Goal: Transaction & Acquisition: Download file/media

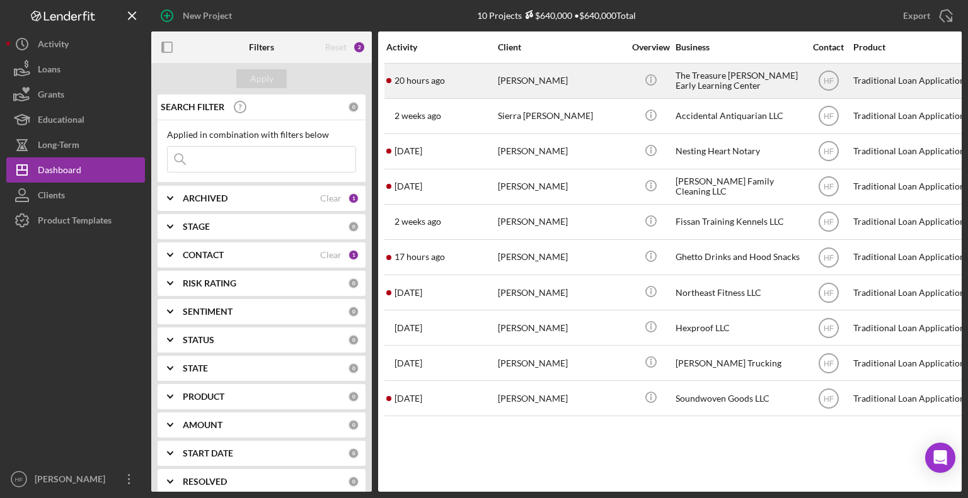
click at [449, 98] on td "20 hours ago [PERSON_NAME]" at bounding box center [441, 80] width 111 height 35
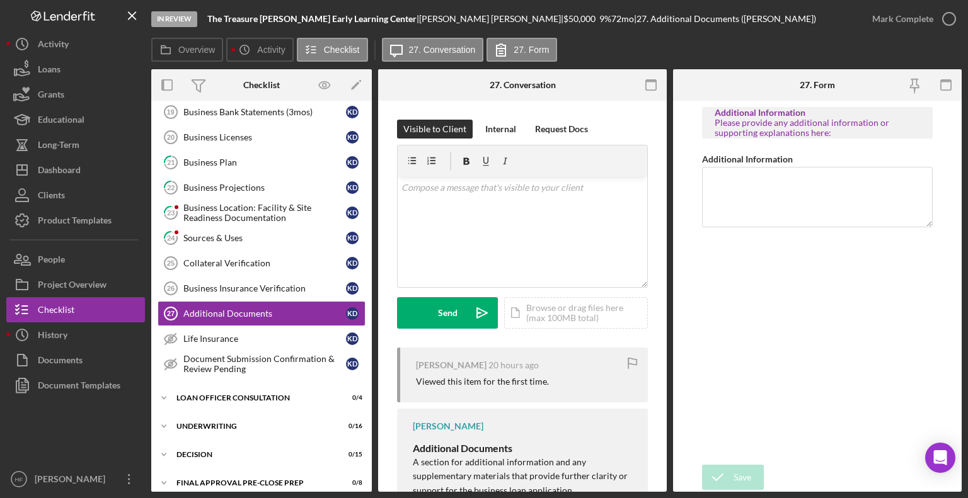
scroll to position [329, 0]
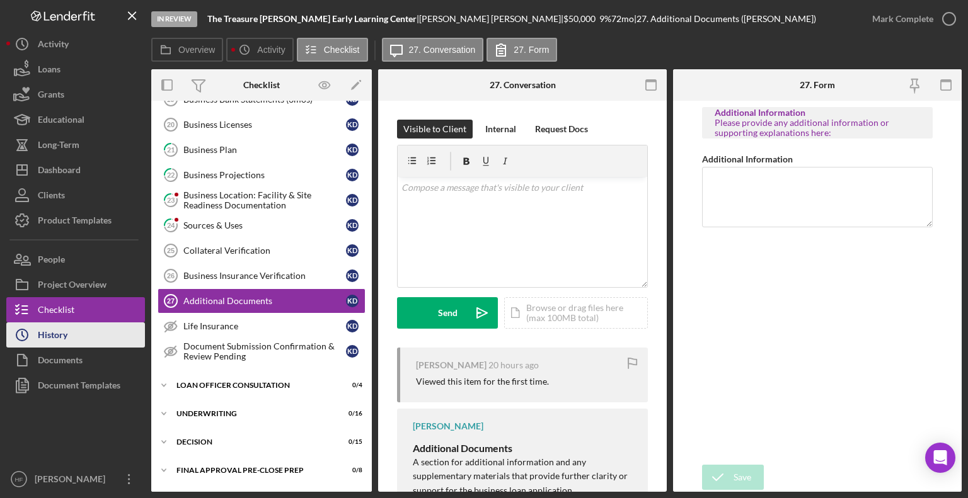
click at [81, 348] on div "Documents" at bounding box center [60, 362] width 45 height 28
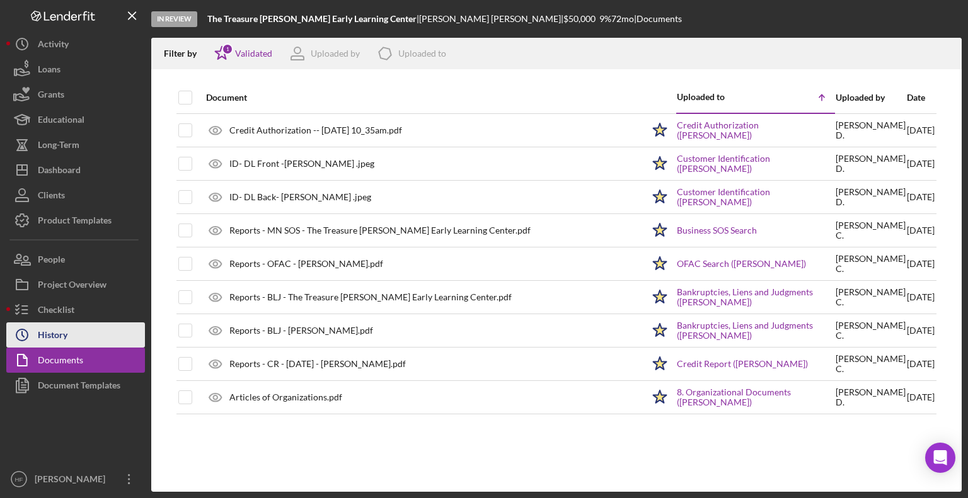
click at [96, 337] on button "Icon/History History" at bounding box center [75, 335] width 139 height 25
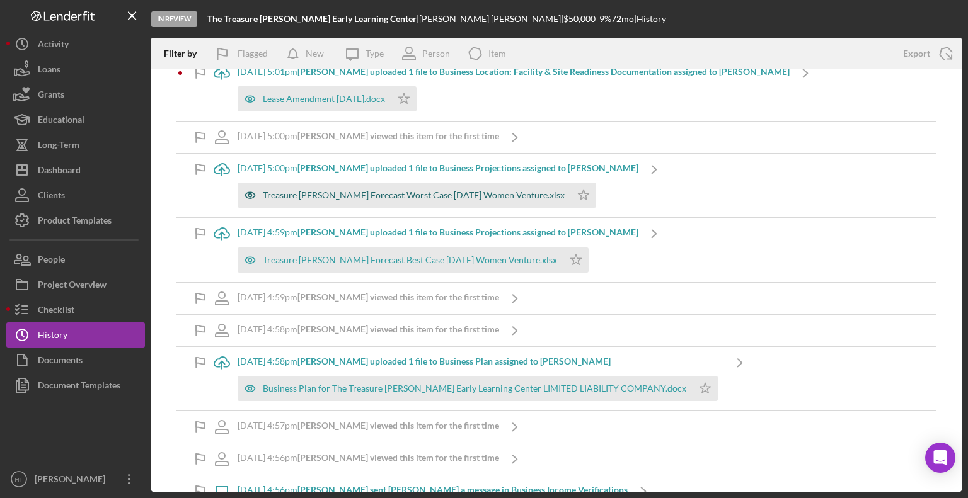
scroll to position [338, 0]
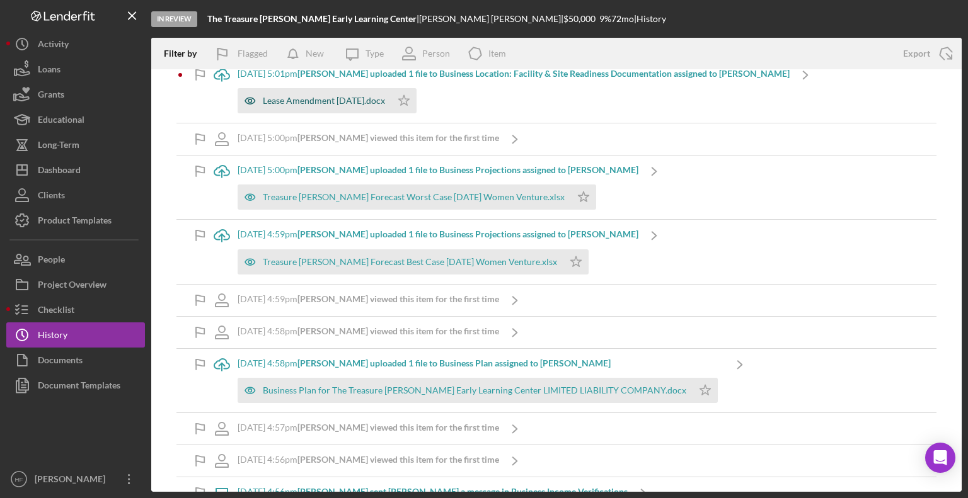
click at [317, 104] on div "Lease Amendment 4-1-25.docx" at bounding box center [324, 101] width 122 height 10
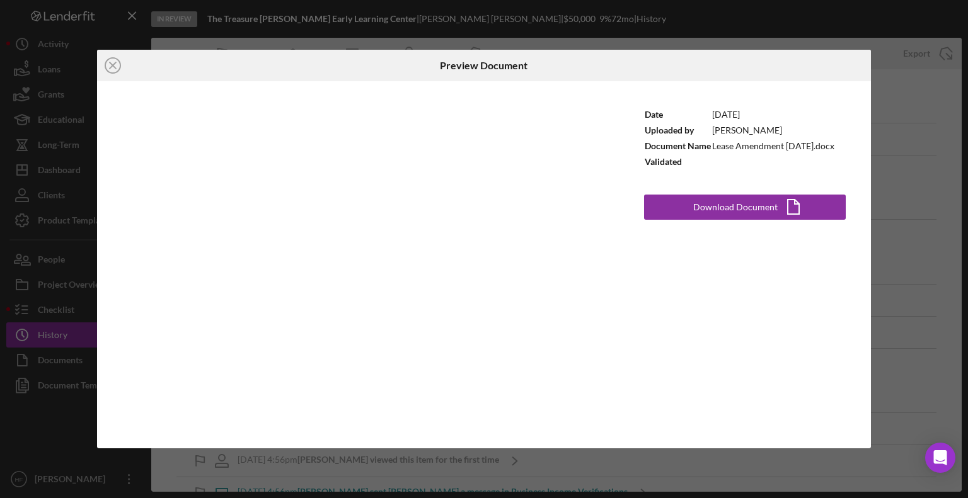
click at [165, 67] on div "Icon/Close" at bounding box center [226, 65] width 258 height 31
click at [113, 67] on icon "Icon/Close" at bounding box center [112, 65] width 31 height 31
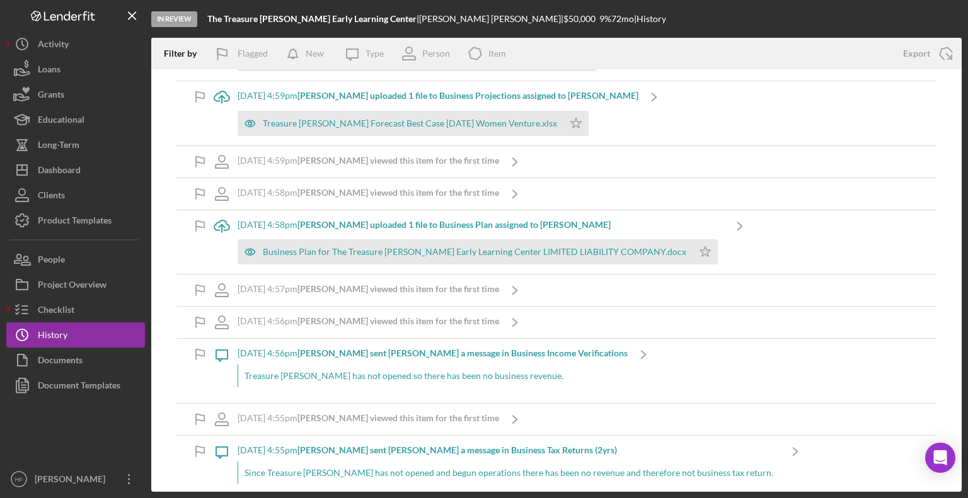
scroll to position [469, 0]
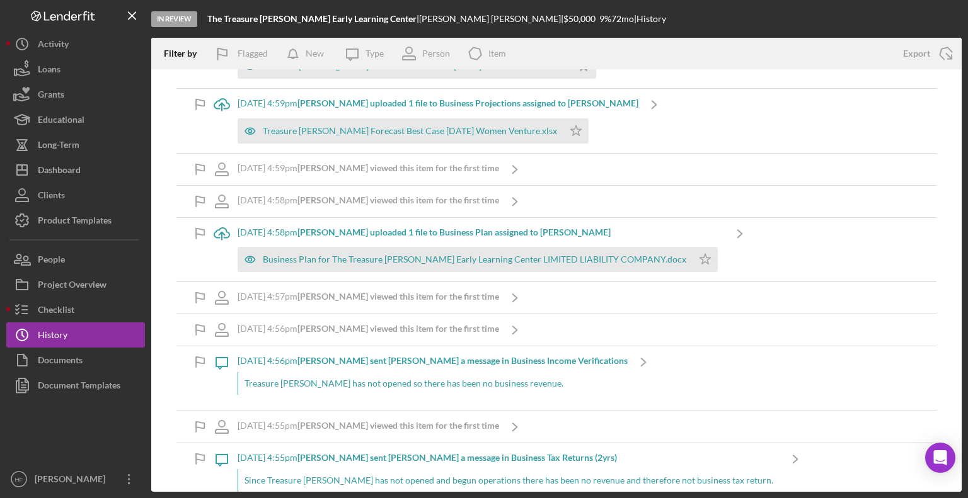
click at [334, 241] on div "Business Plan for The Treasure Hunt Early Learning Center LIMITED LIABILITY COM…" at bounding box center [480, 256] width 486 height 31
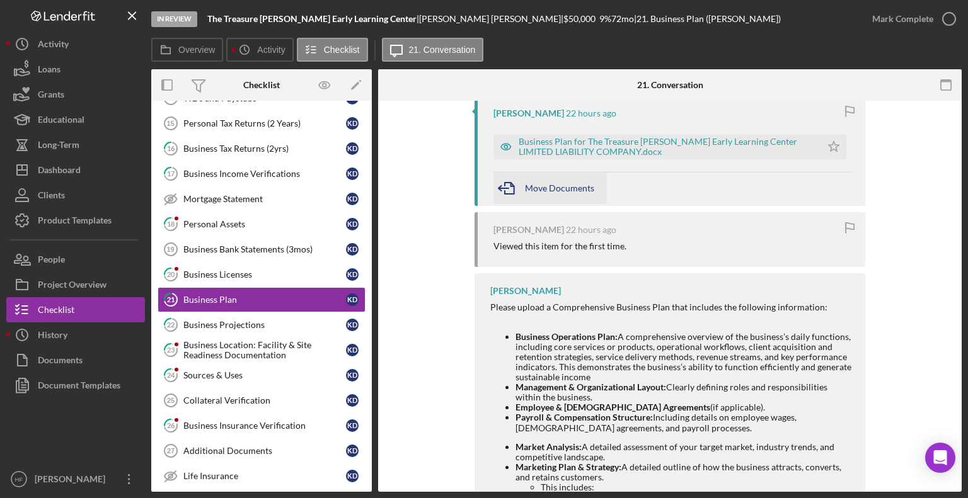
scroll to position [141, 0]
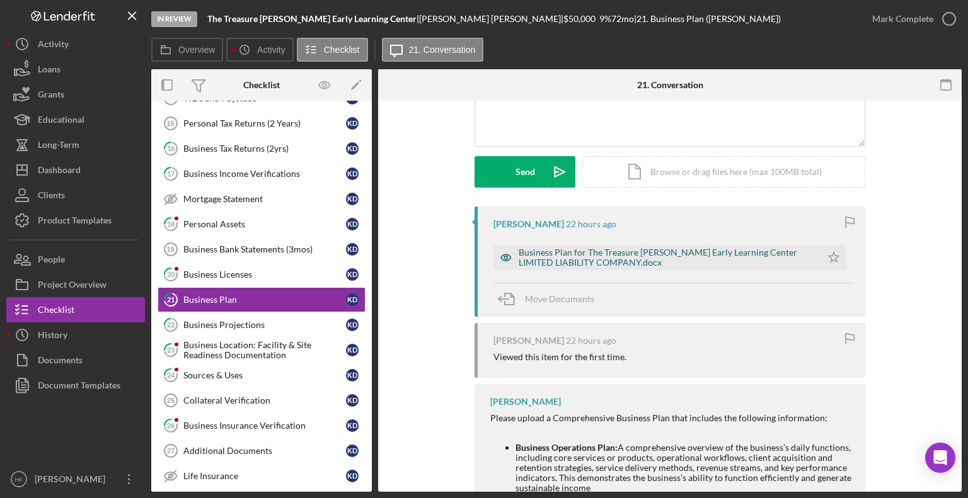
click at [607, 256] on div "Business Plan for The Treasure Hunt Early Learning Center LIMITED LIABILITY COM…" at bounding box center [666, 258] width 296 height 20
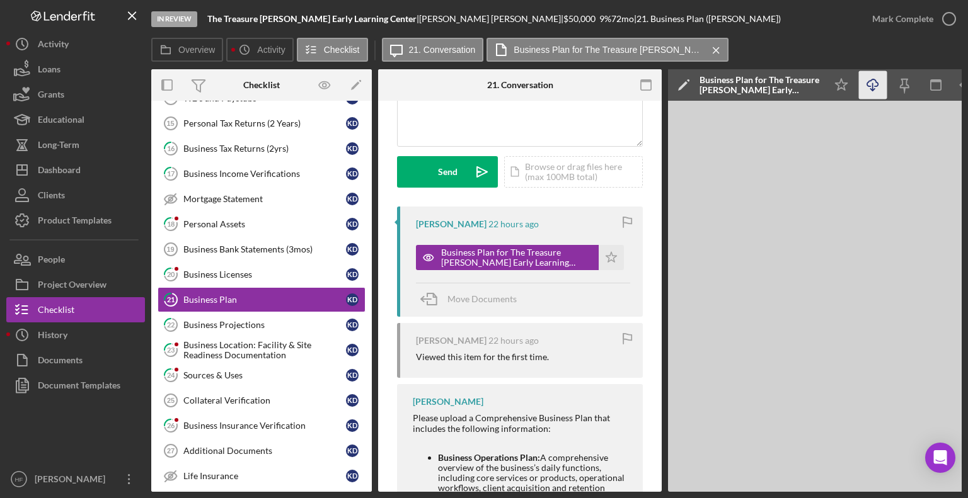
click at [872, 94] on icon "Icon/Download" at bounding box center [873, 85] width 28 height 28
click at [298, 329] on link "22 Business Projections K D" at bounding box center [261, 324] width 208 height 25
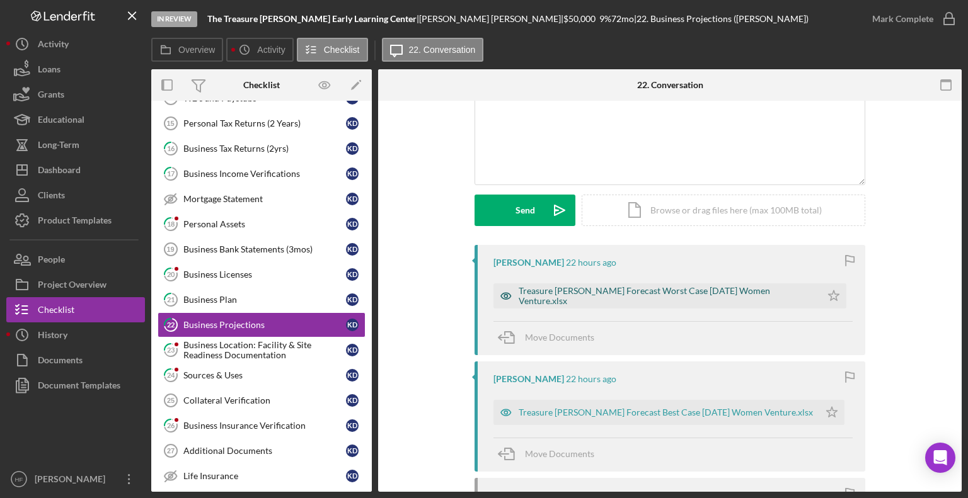
scroll to position [106, 0]
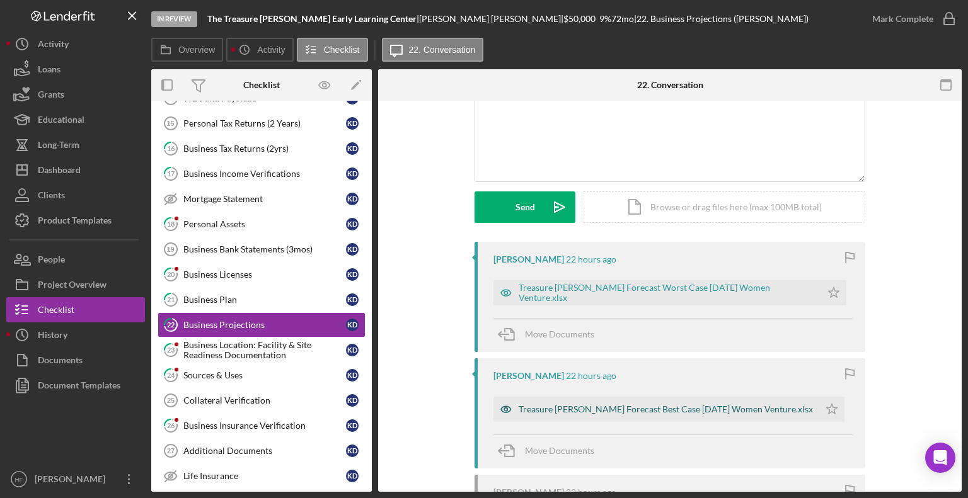
click at [666, 408] on div "Treasure Hunt Forecast Best Case 9-15-25 Women Venture.xlsx" at bounding box center [665, 409] width 294 height 10
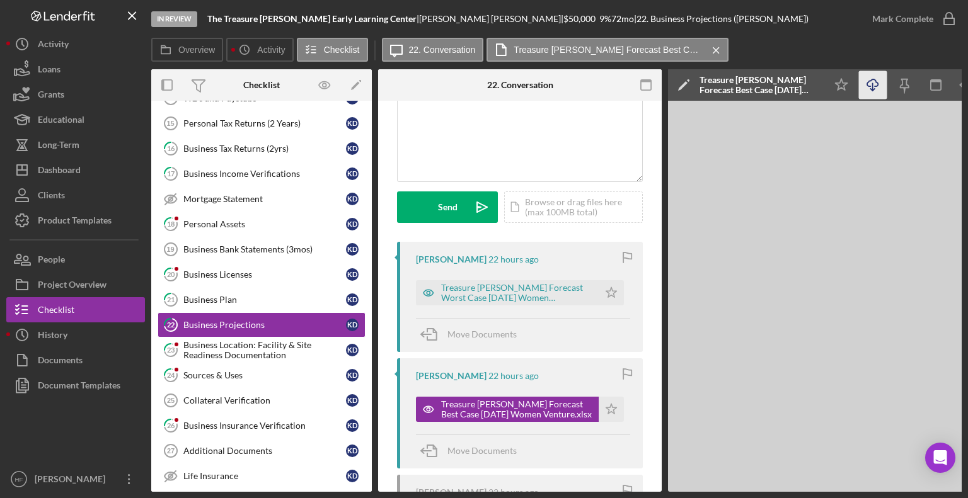
click at [867, 91] on icon "Icon/Download" at bounding box center [873, 85] width 28 height 28
